Goal: Find specific page/section: Find specific page/section

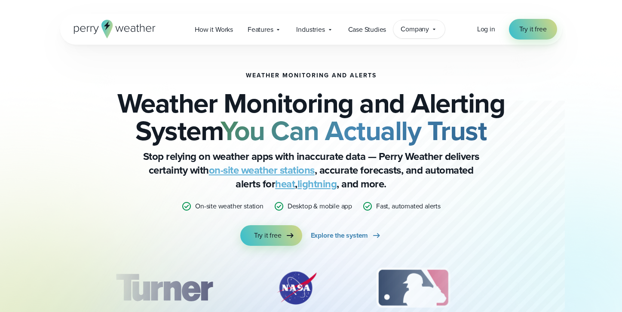
click at [428, 28] on span "Company" at bounding box center [415, 29] width 28 height 10
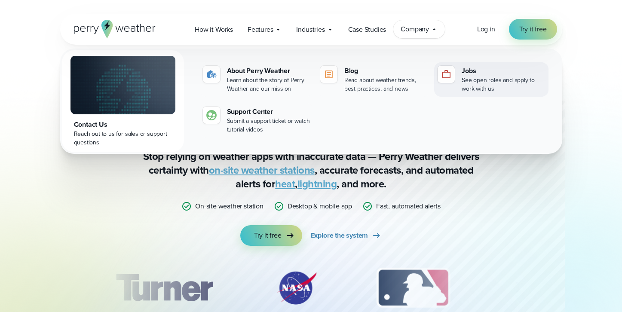
click at [468, 79] on div "See open roles and apply to work with us" at bounding box center [503, 84] width 83 height 17
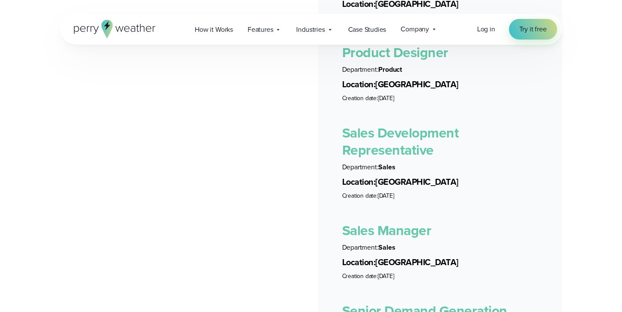
scroll to position [2093, 0]
click at [392, 224] on link "Sales Manager" at bounding box center [386, 230] width 89 height 21
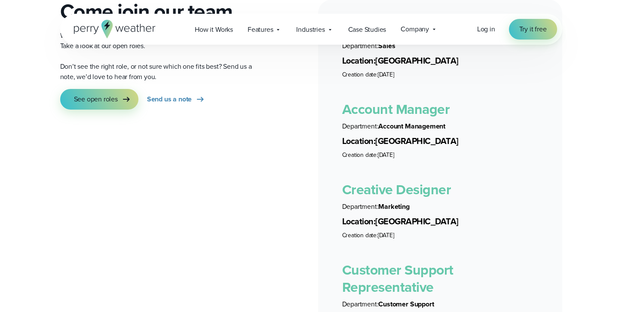
scroll to position [1495, 0]
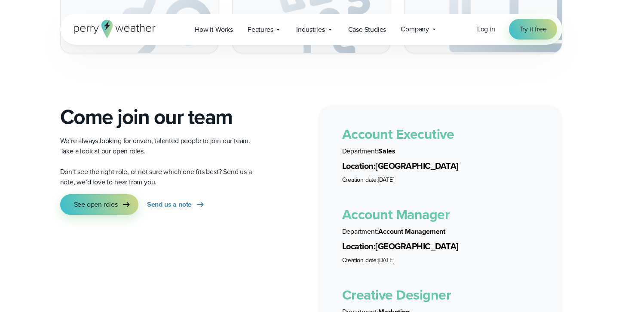
click at [406, 126] on link "Account Executive" at bounding box center [398, 134] width 112 height 21
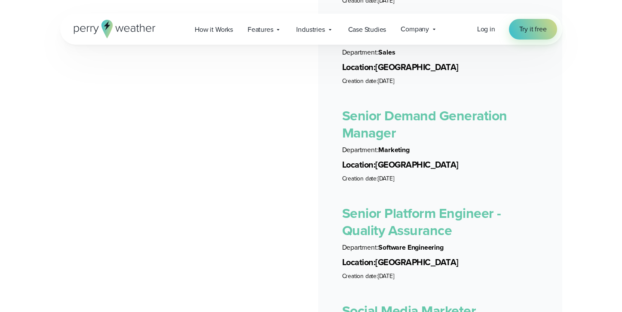
scroll to position [2223, 0]
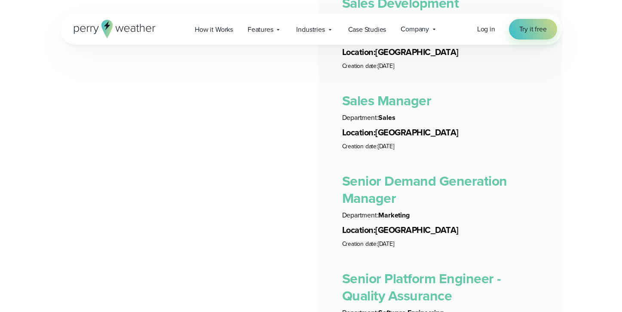
click at [359, 175] on link "Senior Demand Generation Manager" at bounding box center [424, 190] width 165 height 38
